Goal: Navigation & Orientation: Find specific page/section

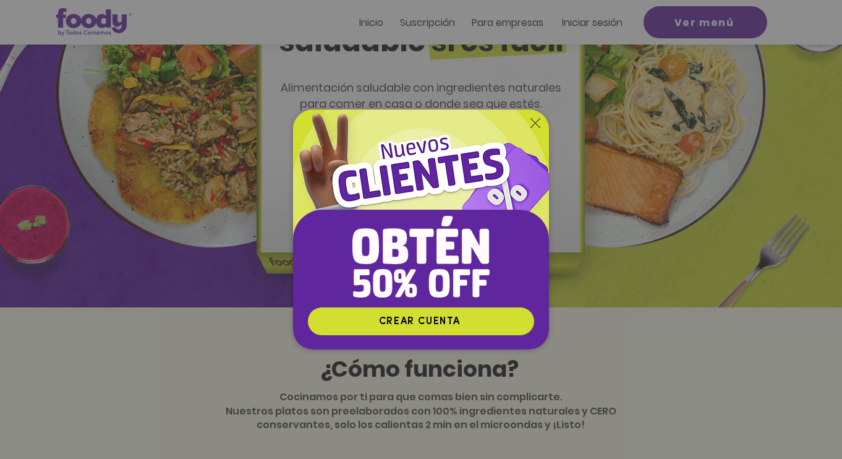
click at [386, 398] on div "Nuevos suscriptores 50% off" at bounding box center [421, 229] width 842 height 459
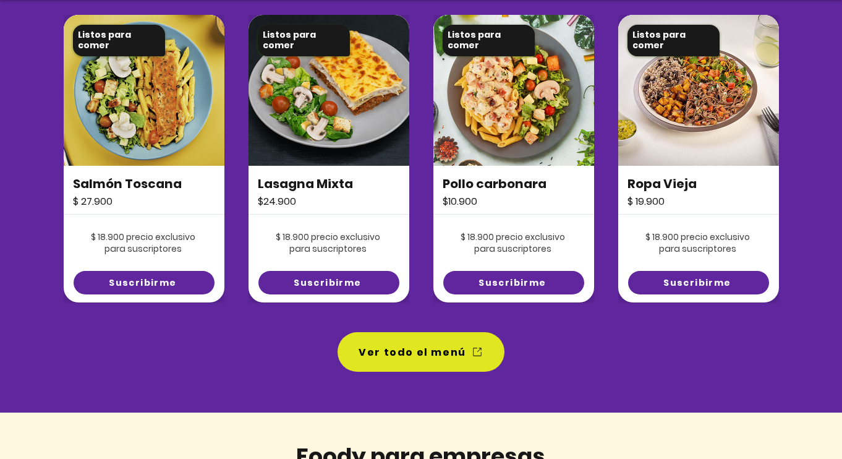
scroll to position [918, 0]
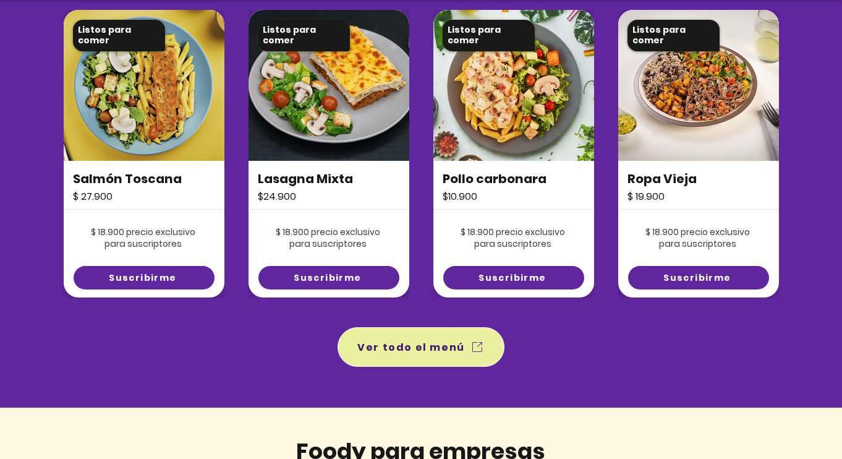
click at [398, 348] on span "Ver todo el menú" at bounding box center [411, 346] width 108 height 15
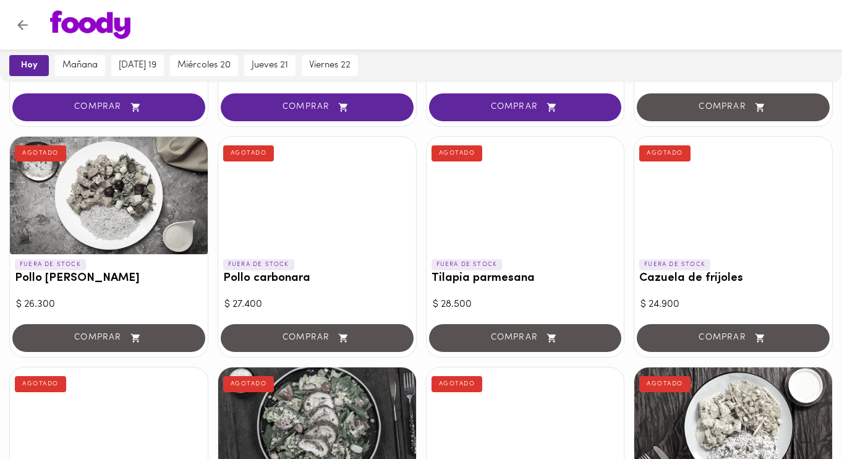
scroll to position [283, 0]
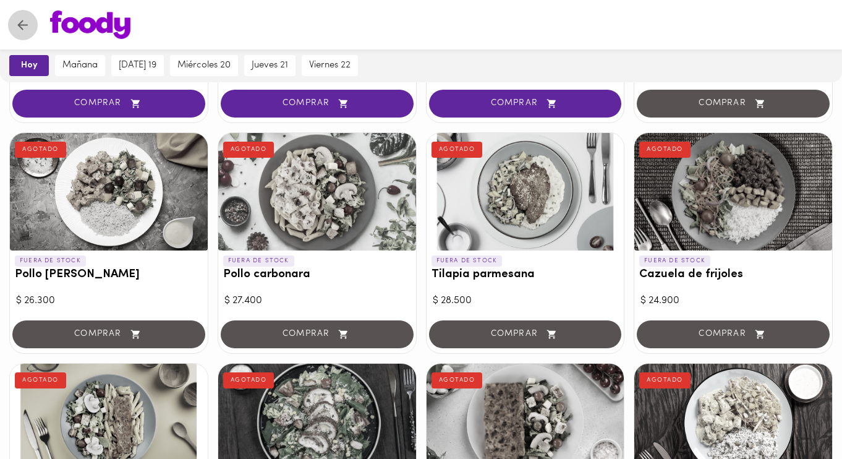
click at [14, 28] on button "Volver" at bounding box center [22, 25] width 30 height 30
